Goal: Task Accomplishment & Management: Manage account settings

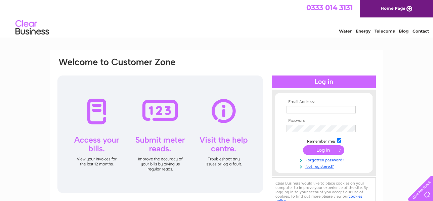
type input "moragr@rocketmail.com"
click at [326, 82] on div at bounding box center [324, 82] width 104 height 13
click at [319, 148] on input "submit" at bounding box center [323, 150] width 41 height 9
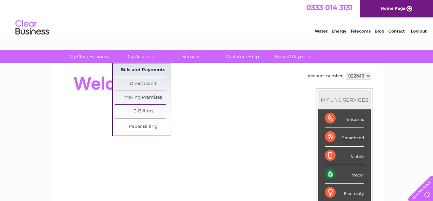
click at [138, 69] on link "Bills and Payments" at bounding box center [142, 70] width 55 height 13
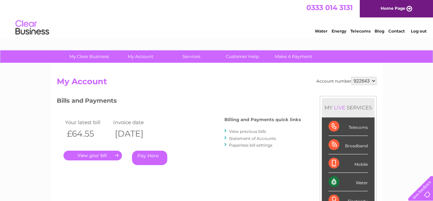
click at [92, 154] on link "." at bounding box center [93, 156] width 59 height 10
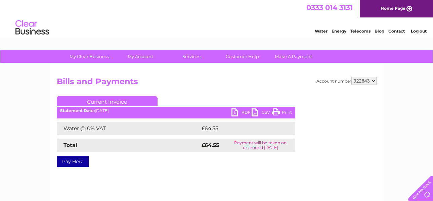
click at [235, 112] on link "PDF" at bounding box center [242, 114] width 20 height 10
